Goal: Transaction & Acquisition: Purchase product/service

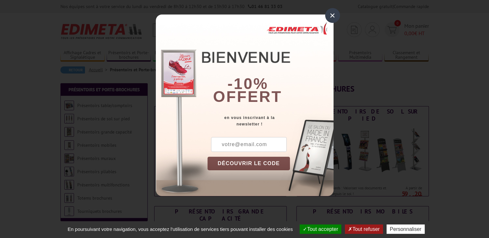
click at [331, 14] on div "×" at bounding box center [332, 15] width 15 height 15
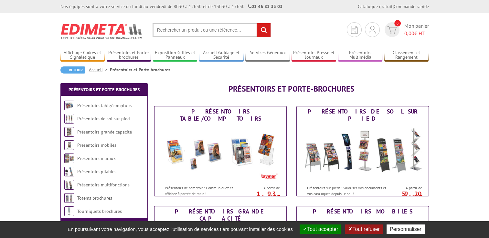
click at [224, 31] on input "text" at bounding box center [211, 30] width 118 height 14
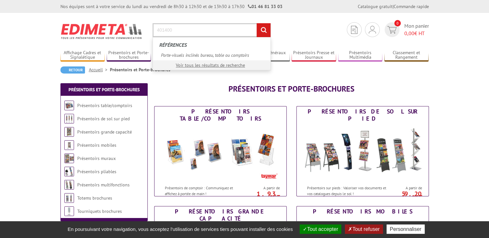
type input "401400"
click at [256, 23] on input "rechercher" at bounding box center [263, 30] width 14 height 14
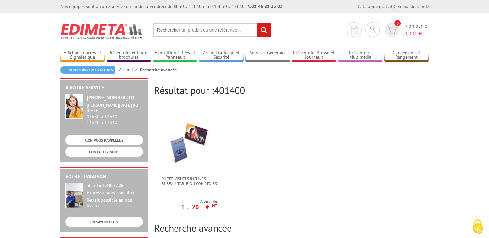
scroll to position [32, 0]
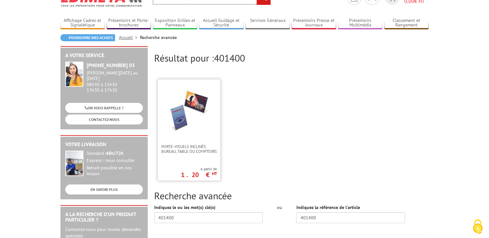
drag, startPoint x: 179, startPoint y: 115, endPoint x: 183, endPoint y: 114, distance: 4.5
click at [179, 114] on img at bounding box center [189, 110] width 42 height 42
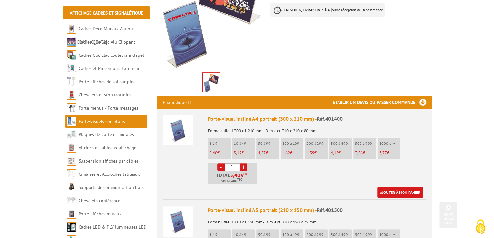
scroll to position [162, 0]
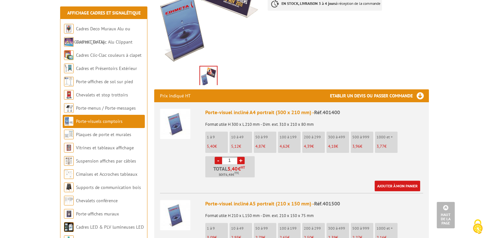
click at [240, 157] on link "+" at bounding box center [240, 160] width 7 height 7
type input "4"
click at [398, 181] on link "Ajouter à mon panier" at bounding box center [397, 186] width 46 height 11
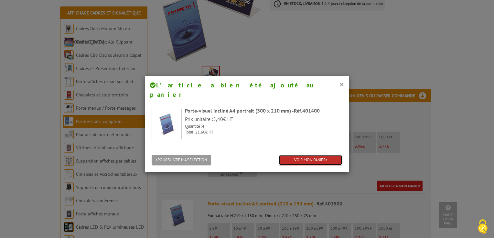
click at [309, 155] on link "VOIR MON PANIER" at bounding box center [310, 160] width 64 height 11
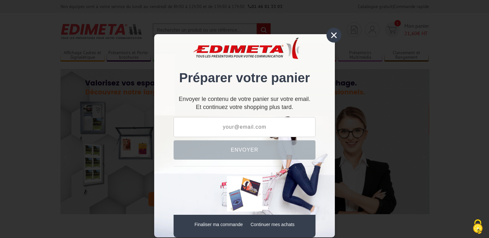
click at [334, 34] on div "×" at bounding box center [333, 35] width 15 height 15
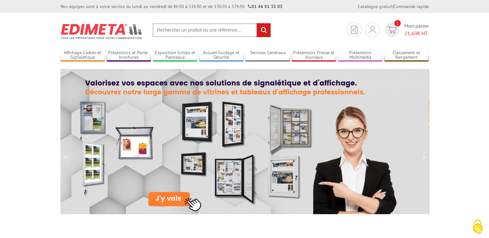
click at [217, 32] on input "text" at bounding box center [211, 30] width 118 height 14
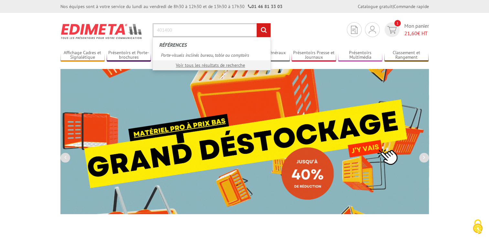
type input "401400"
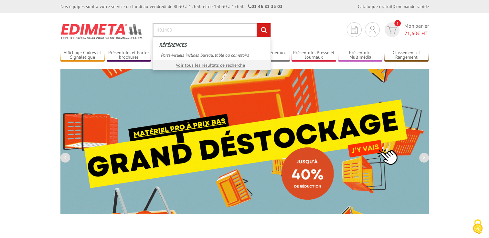
click at [256, 23] on input "rechercher" at bounding box center [263, 30] width 14 height 14
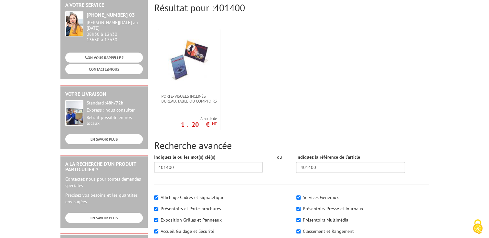
scroll to position [97, 0]
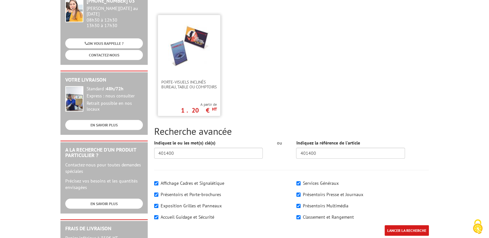
click at [180, 43] on img at bounding box center [189, 46] width 42 height 42
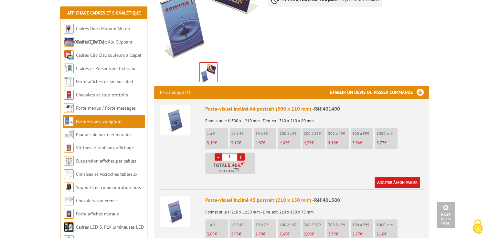
scroll to position [162, 0]
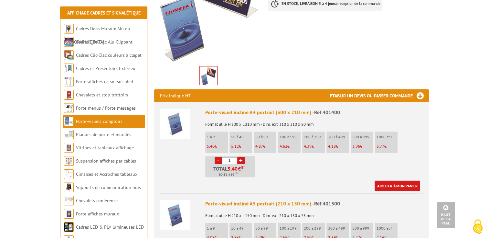
click at [241, 157] on link "+" at bounding box center [240, 160] width 7 height 7
type input "5"
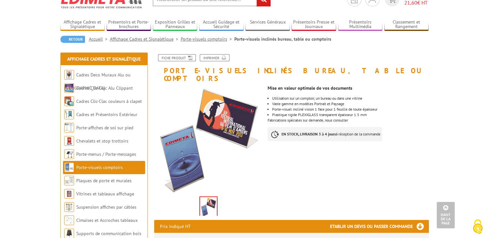
scroll to position [0, 0]
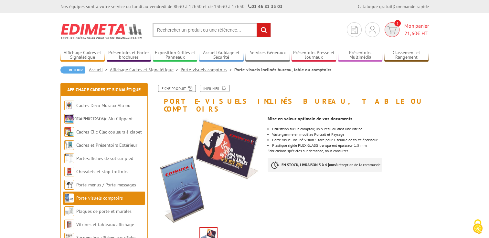
click at [412, 24] on span "Mon panier 21,60 € HT" at bounding box center [416, 29] width 25 height 15
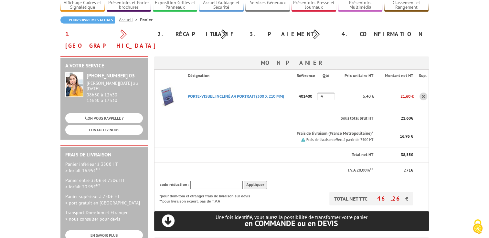
scroll to position [65, 0]
